Goal: Task Accomplishment & Management: Manage account settings

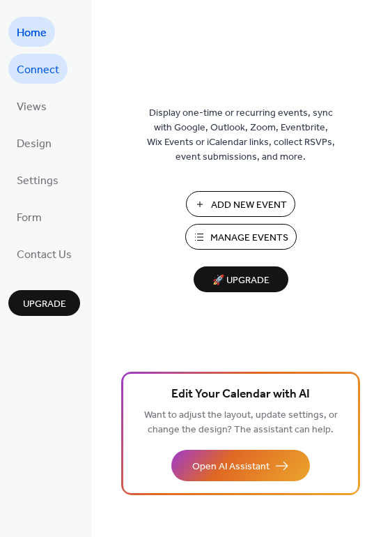
click at [29, 69] on span "Connect" at bounding box center [38, 70] width 43 height 22
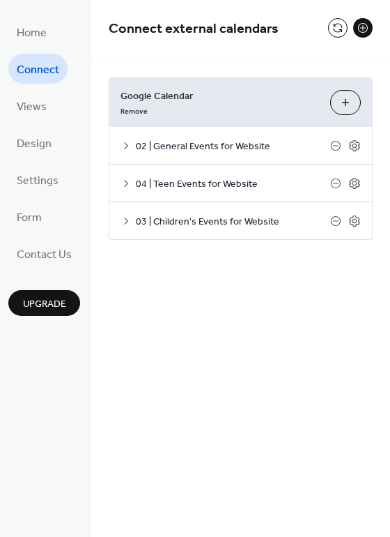
click at [344, 105] on button "Choose Calendars" at bounding box center [345, 102] width 31 height 25
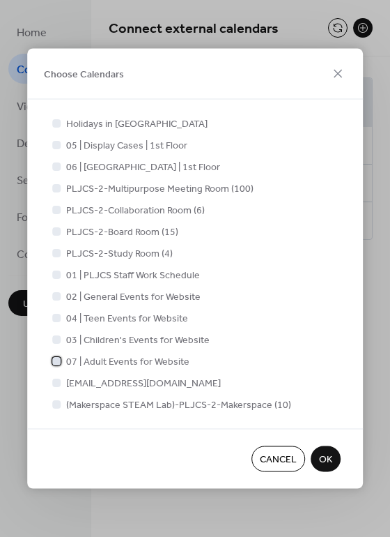
click at [55, 362] on div at bounding box center [56, 360] width 8 height 8
click at [324, 460] on span "OK" at bounding box center [325, 459] width 13 height 15
